Goal: Information Seeking & Learning: Check status

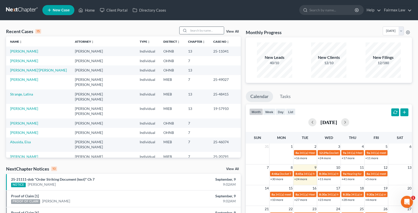
click at [197, 32] on input "search" at bounding box center [206, 30] width 35 height 7
paste input "25-43130"
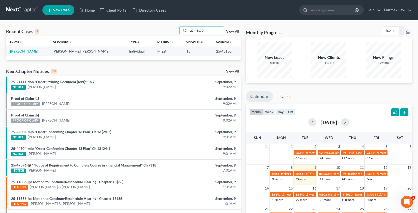
type input "25-43130"
click at [33, 52] on link "[PERSON_NAME]" at bounding box center [24, 51] width 28 height 4
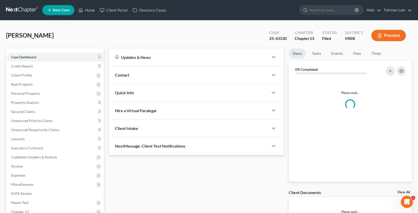
click at [401, 36] on button "Preview" at bounding box center [389, 35] width 35 height 11
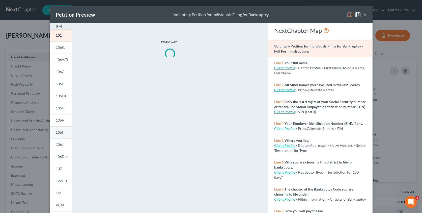
click at [56, 131] on span "106I" at bounding box center [59, 132] width 7 height 4
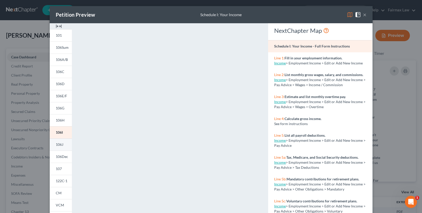
click at [58, 145] on span "106J" at bounding box center [60, 144] width 8 height 4
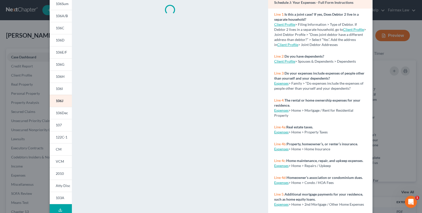
scroll to position [67, 0]
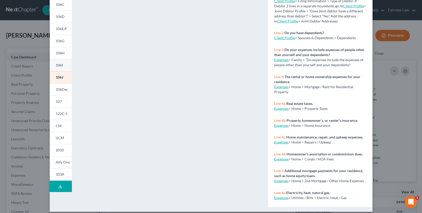
click at [53, 66] on link "106I" at bounding box center [61, 65] width 22 height 12
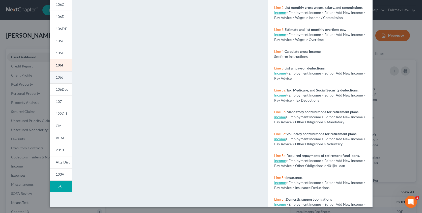
click at [63, 75] on link "106J" at bounding box center [61, 77] width 22 height 12
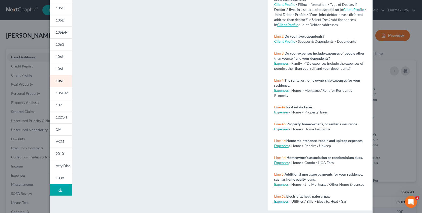
scroll to position [72, 0]
